Goal: Use online tool/utility: Utilize a website feature to perform a specific function

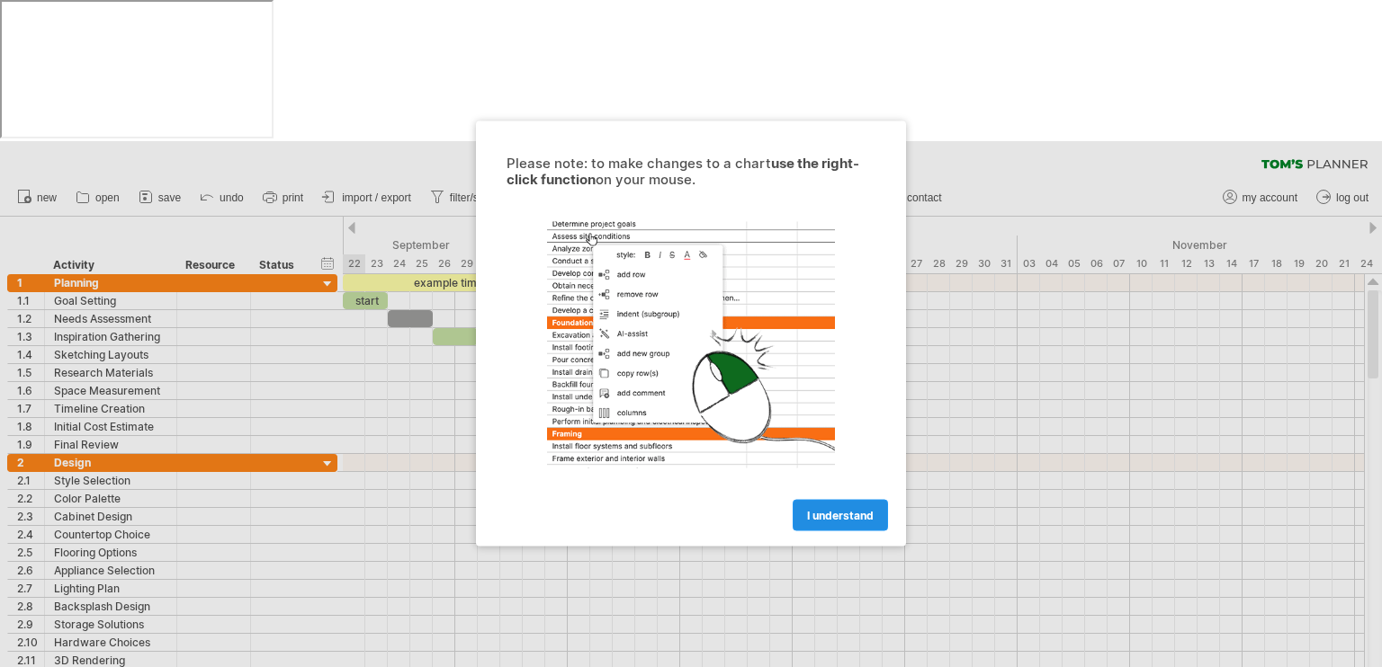
click at [856, 522] on link "I understand" at bounding box center [840, 515] width 95 height 31
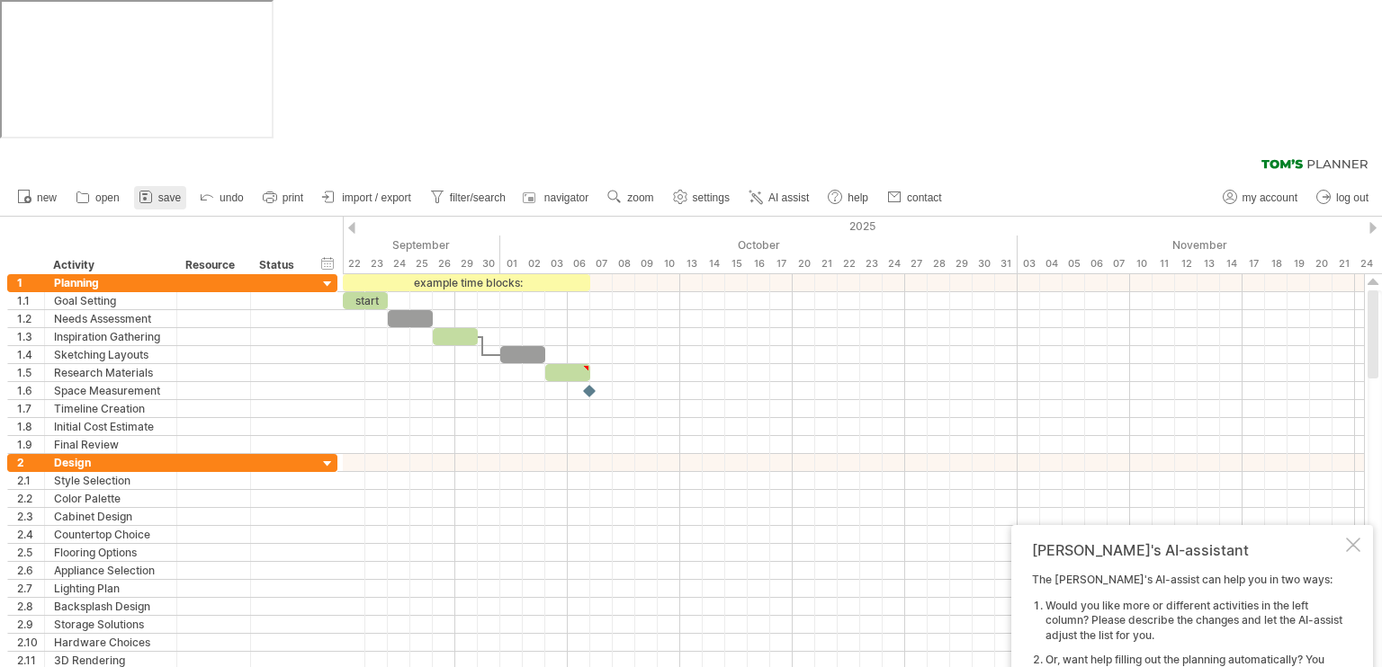
click at [160, 192] on span "save" at bounding box center [169, 198] width 22 height 13
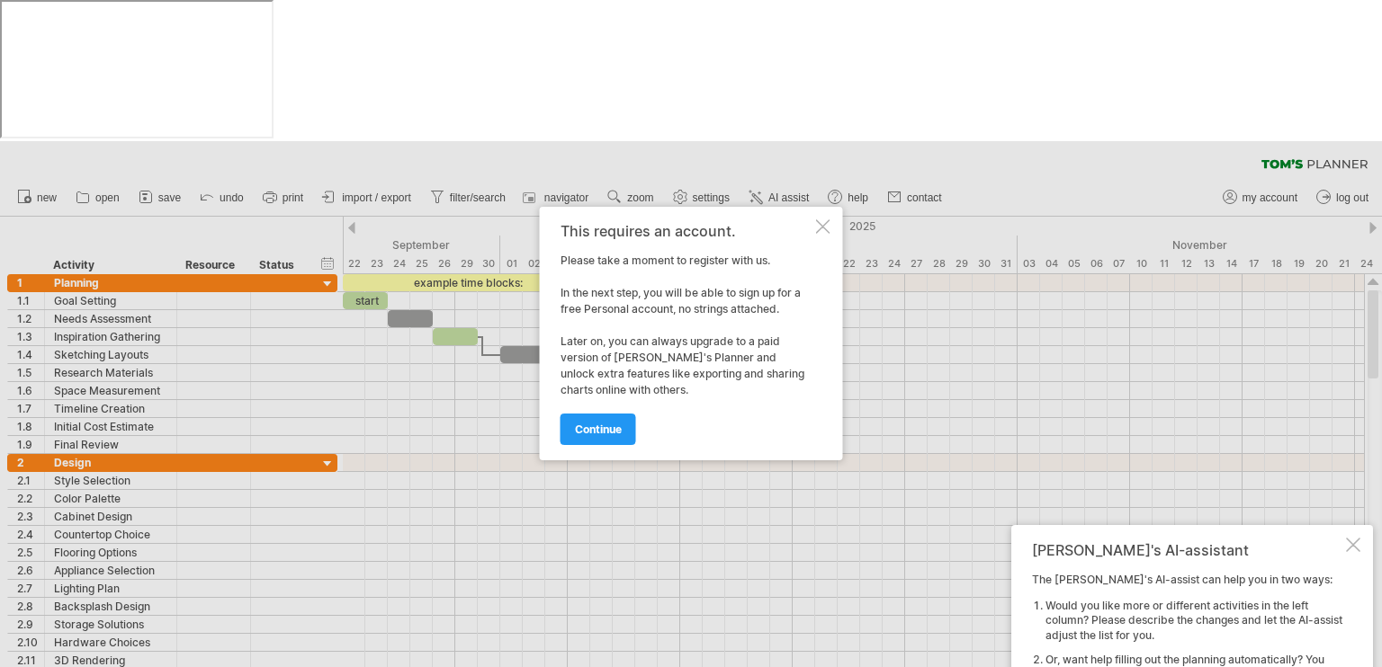
click at [817, 229] on div at bounding box center [823, 226] width 14 height 14
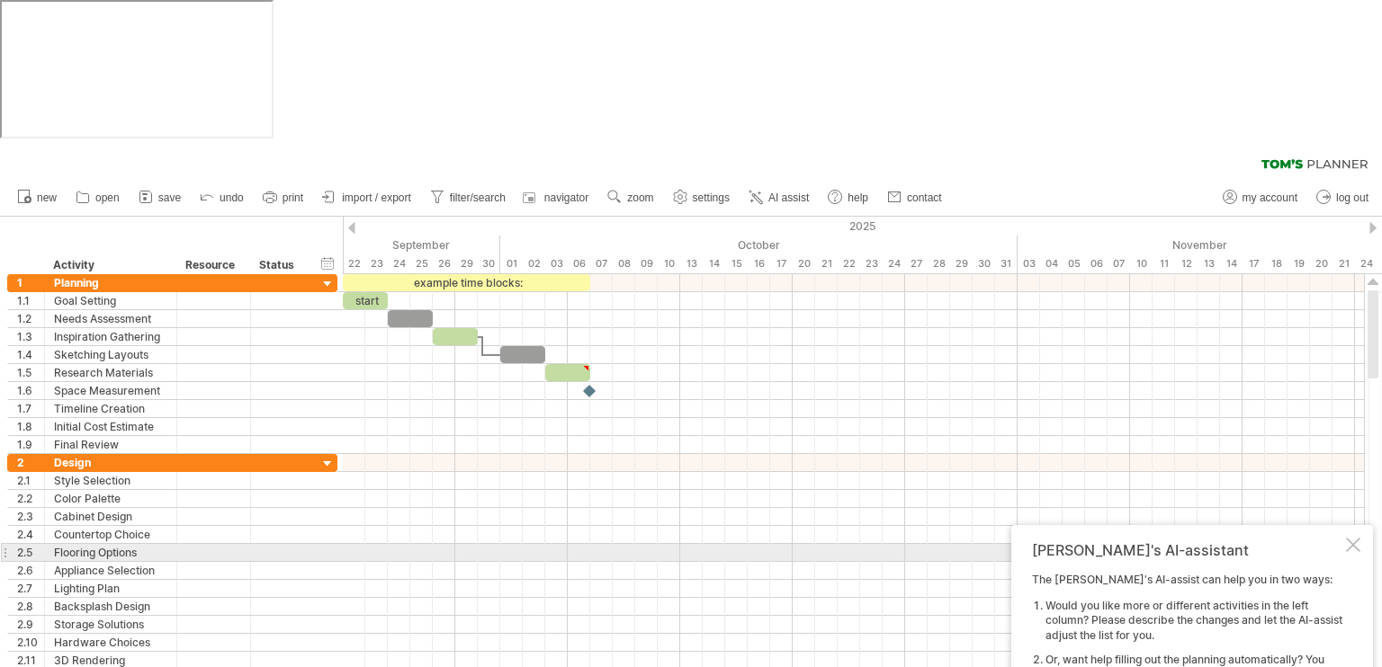
click at [1353, 538] on div at bounding box center [1353, 545] width 14 height 14
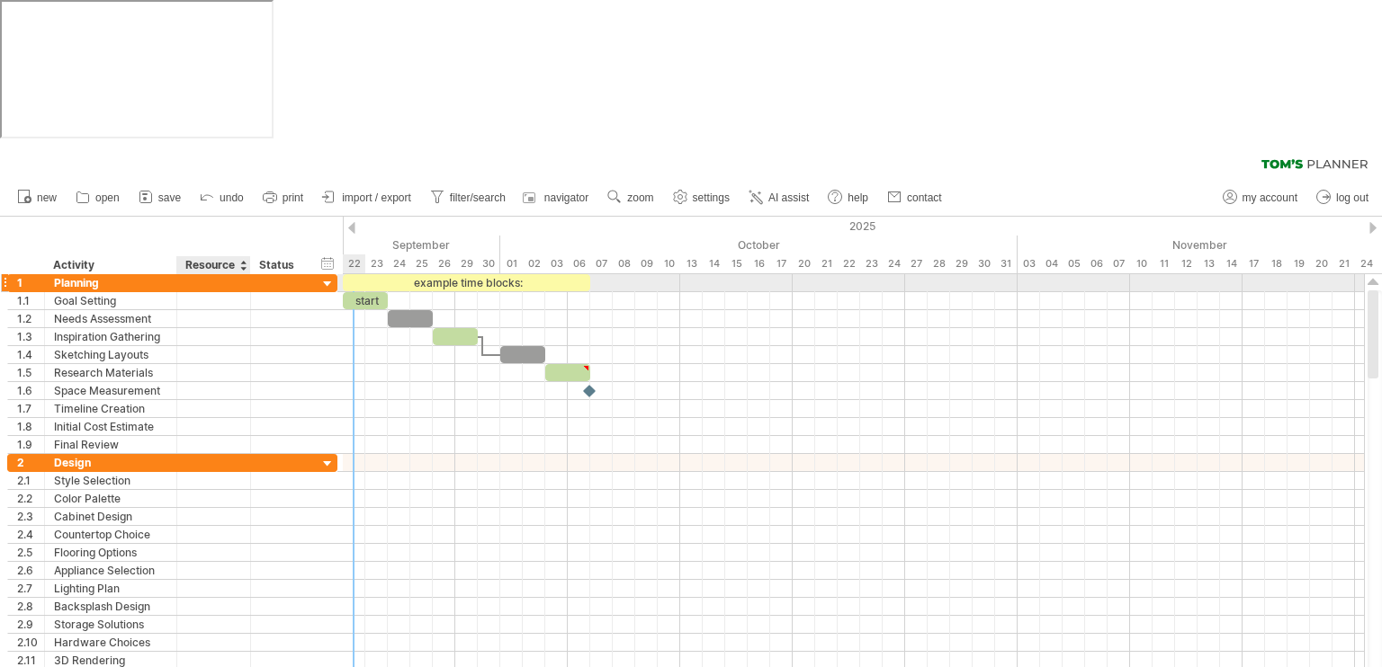
drag, startPoint x: 0, startPoint y: 141, endPoint x: 191, endPoint y: 88, distance: 198.0
click at [219, 141] on div "Trying to reach [DOMAIN_NAME] Connected again... 0% clear filter new 1" at bounding box center [691, 474] width 1382 height 667
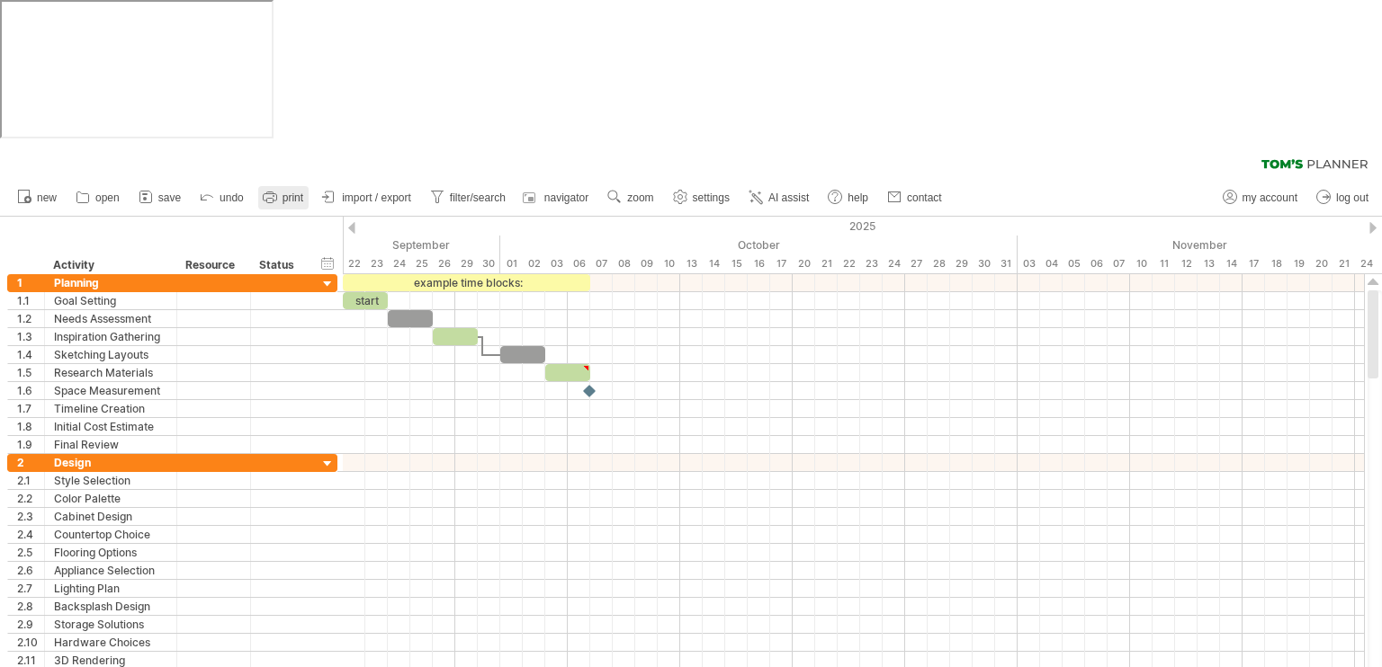
click at [299, 186] on link "print" at bounding box center [283, 197] width 50 height 23
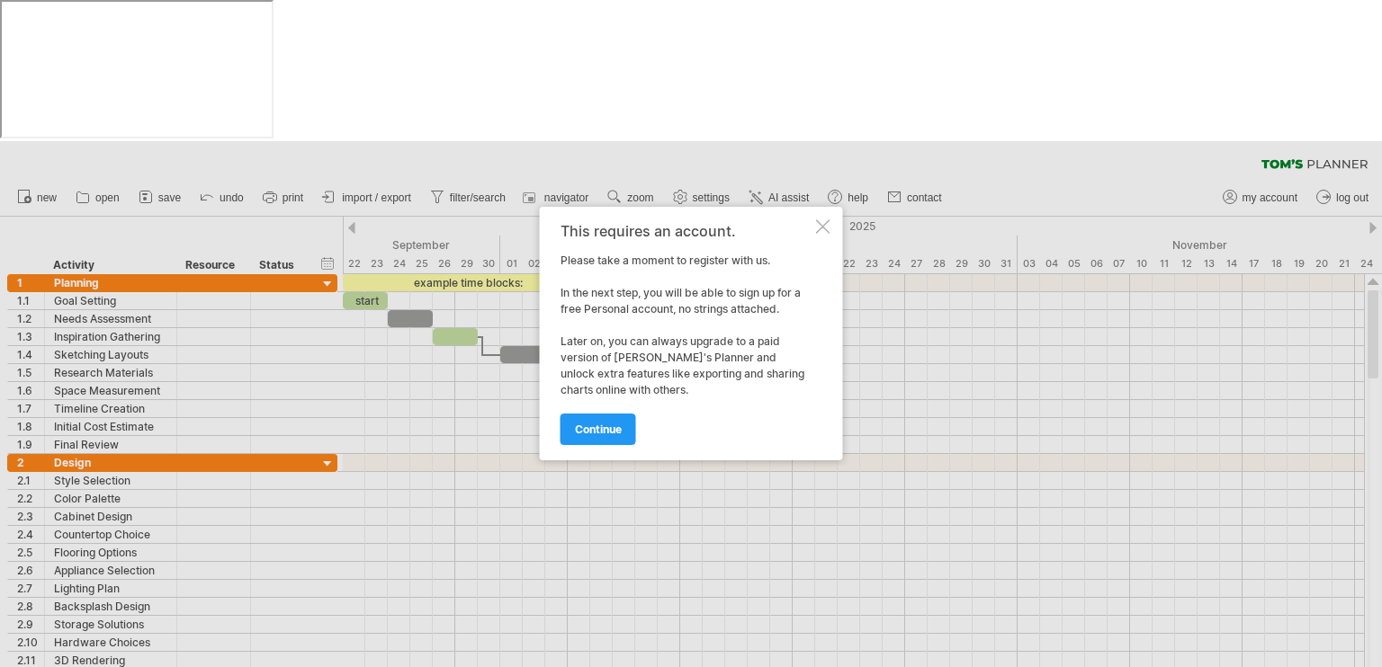
click at [828, 226] on div at bounding box center [823, 226] width 14 height 14
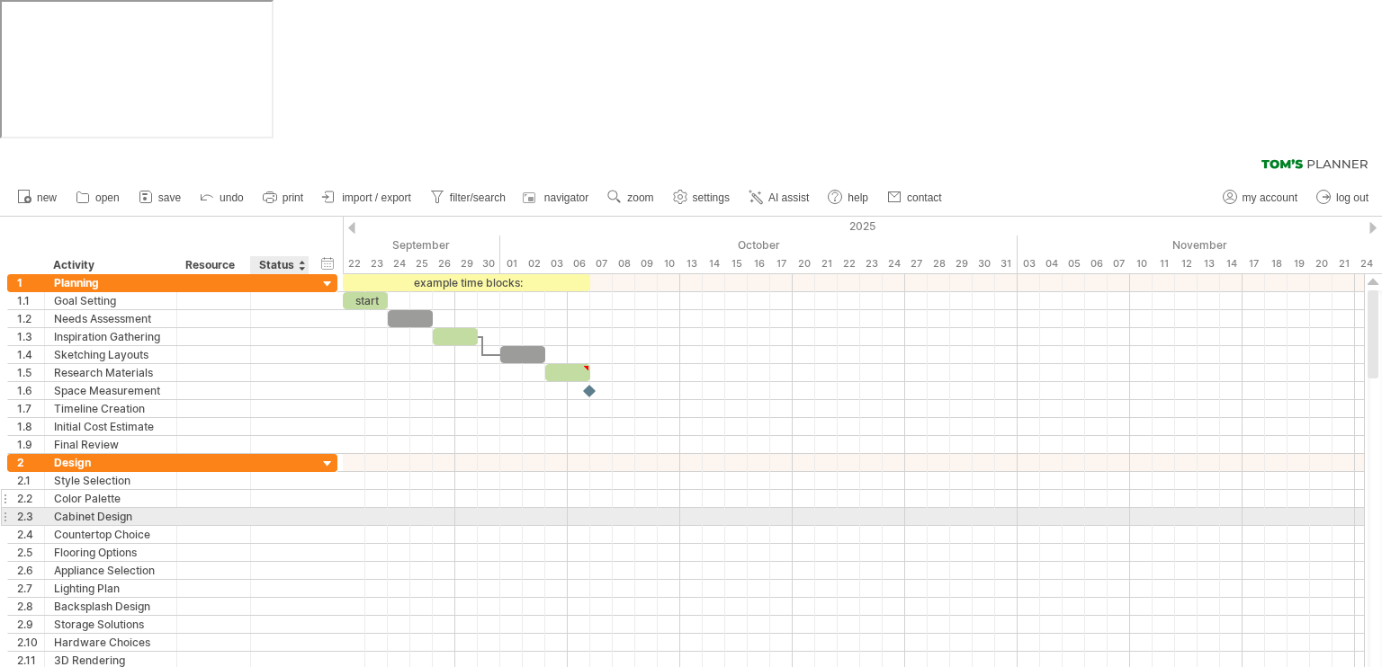
drag, startPoint x: 7, startPoint y: 91, endPoint x: 303, endPoint y: 357, distance: 398.1
click at [300, 372] on div "Trying to reach [DOMAIN_NAME] Connected again... 0% clear filter new 1" at bounding box center [691, 474] width 1382 height 667
